Goal: Task Accomplishment & Management: Complete application form

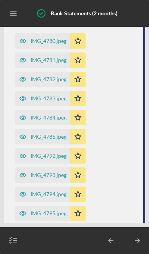
scroll to position [108, 0]
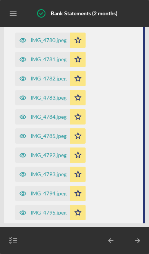
click at [78, 98] on polygon "button" at bounding box center [78, 97] width 7 height 6
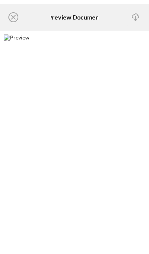
click at [17, 18] on icon "Icon/Close" at bounding box center [13, 17] width 19 height 19
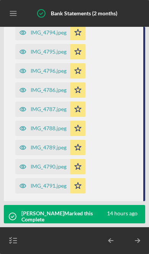
scroll to position [267, 0]
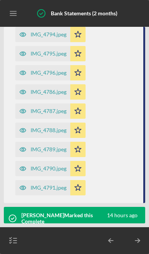
click at [79, 153] on icon "Icon/Star" at bounding box center [77, 148] width 15 height 15
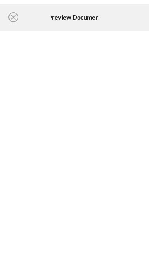
scroll to position [441, 0]
click at [15, 21] on icon "Icon/Close" at bounding box center [13, 17] width 19 height 19
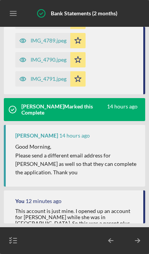
scroll to position [373, 0]
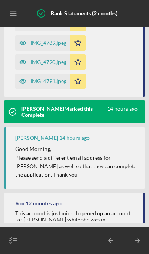
click at [82, 83] on icon "Icon/Star" at bounding box center [77, 80] width 15 height 15
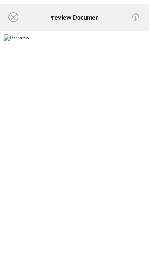
click at [17, 17] on icon "Icon/Close" at bounding box center [13, 17] width 19 height 19
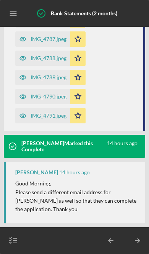
scroll to position [338, 0]
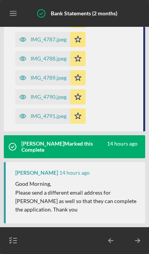
click at [80, 100] on icon "Icon/Star" at bounding box center [77, 96] width 15 height 15
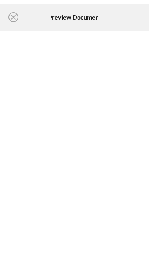
scroll to position [441, 0]
click at [16, 16] on icon "Icon/Close" at bounding box center [13, 17] width 19 height 19
